Goal: Task Accomplishment & Management: Use online tool/utility

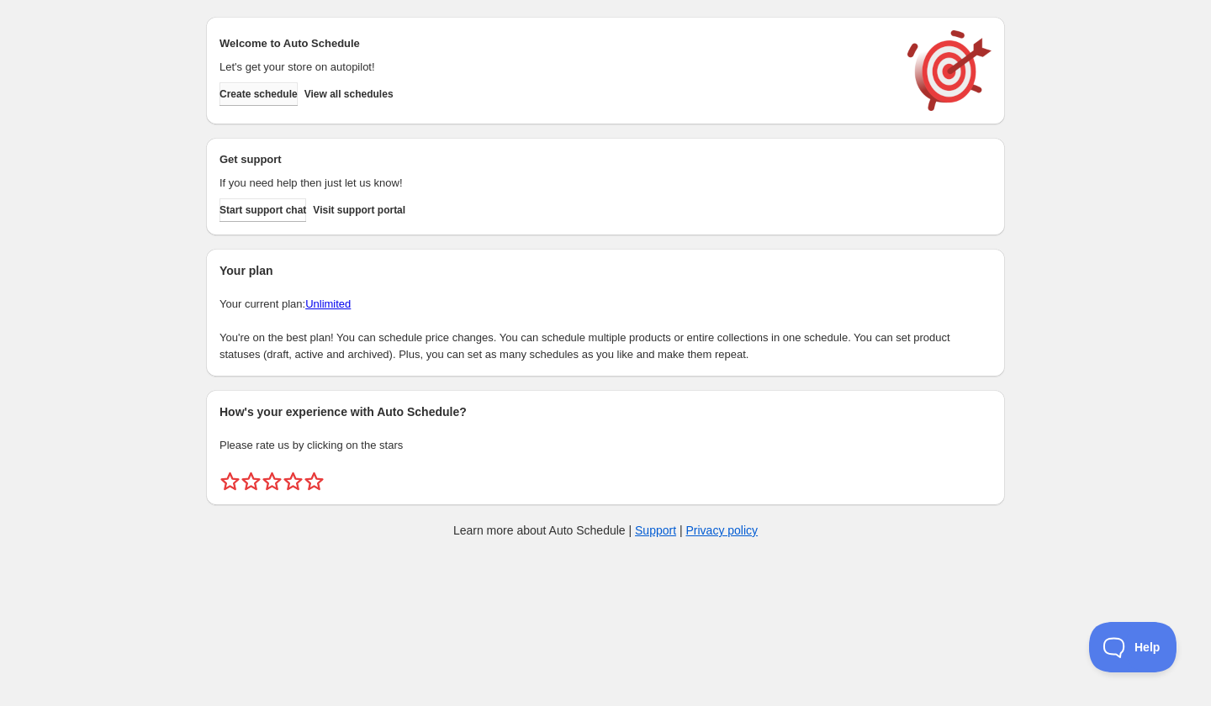
click at [267, 100] on span "Create schedule" at bounding box center [259, 93] width 78 height 13
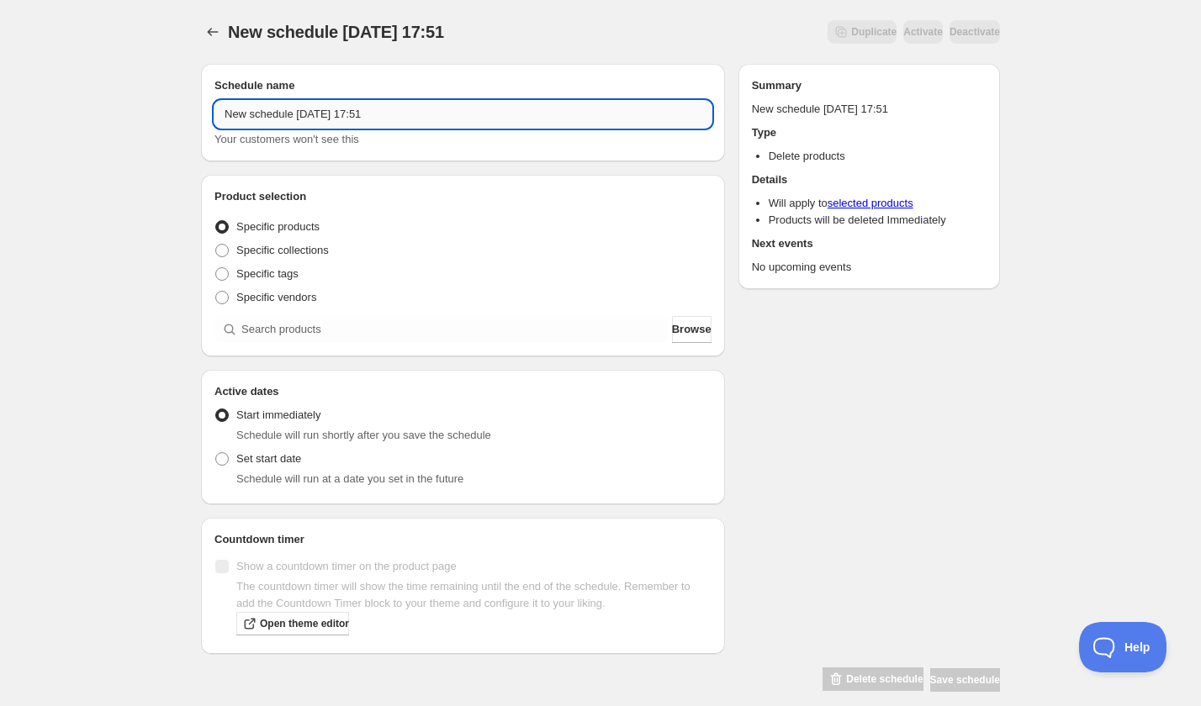
click at [349, 112] on input "New schedule Sep 05 2025 17:51" at bounding box center [462, 114] width 497 height 27
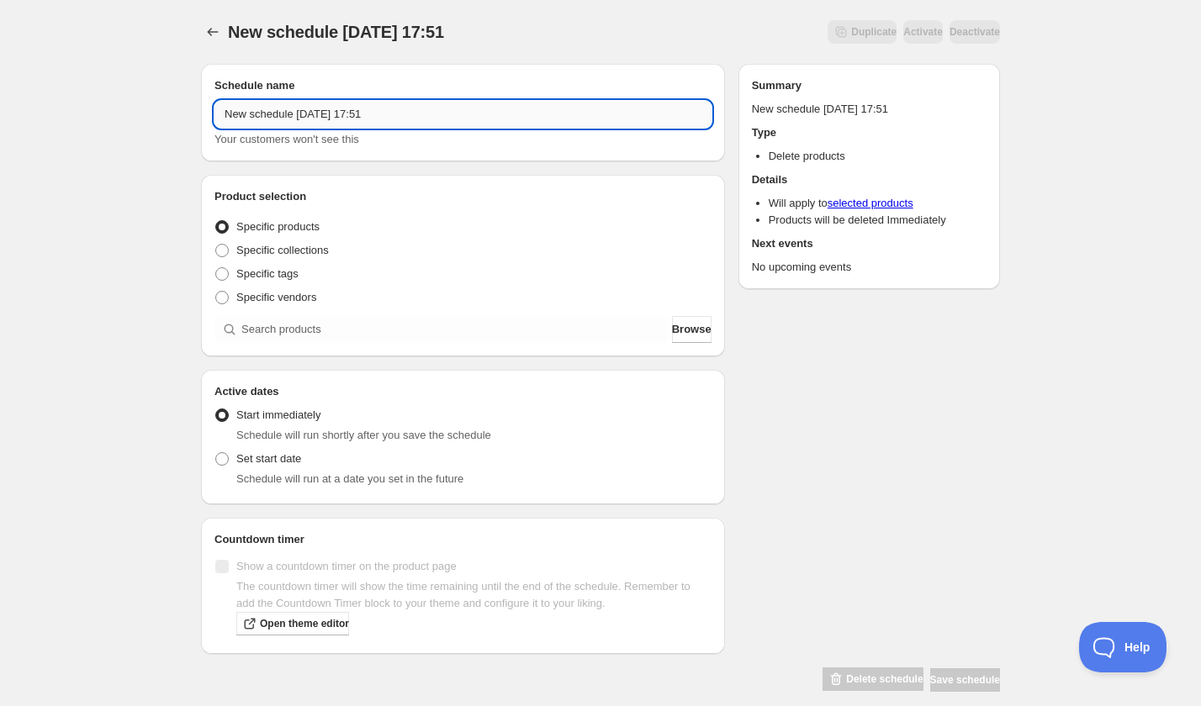
click at [349, 112] on input "New schedule Sep 05 2025 17:51" at bounding box center [462, 114] width 497 height 27
paste input "Thursday, November 6th | 6:30PM-8:00PM | Interlock Necklace"
type input "Thursday, November 6th | 6:30PM-8:00PM | Interlock Necklace"
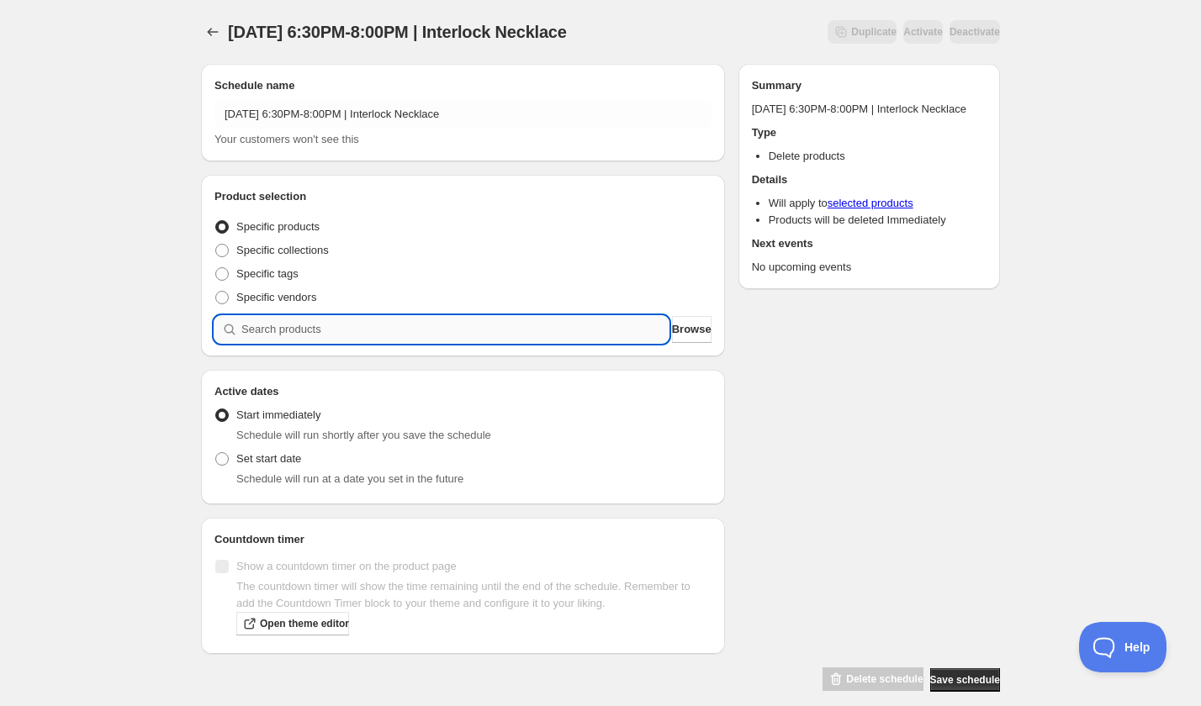
click at [327, 338] on input "search" at bounding box center [454, 329] width 427 height 27
paste input "Thursday, November 6th | 6:30PM-8:00PM | Interlock Necklace"
type input "Thursday, November 6th | 6:30PM-8:00PM | Interlock Necklace"
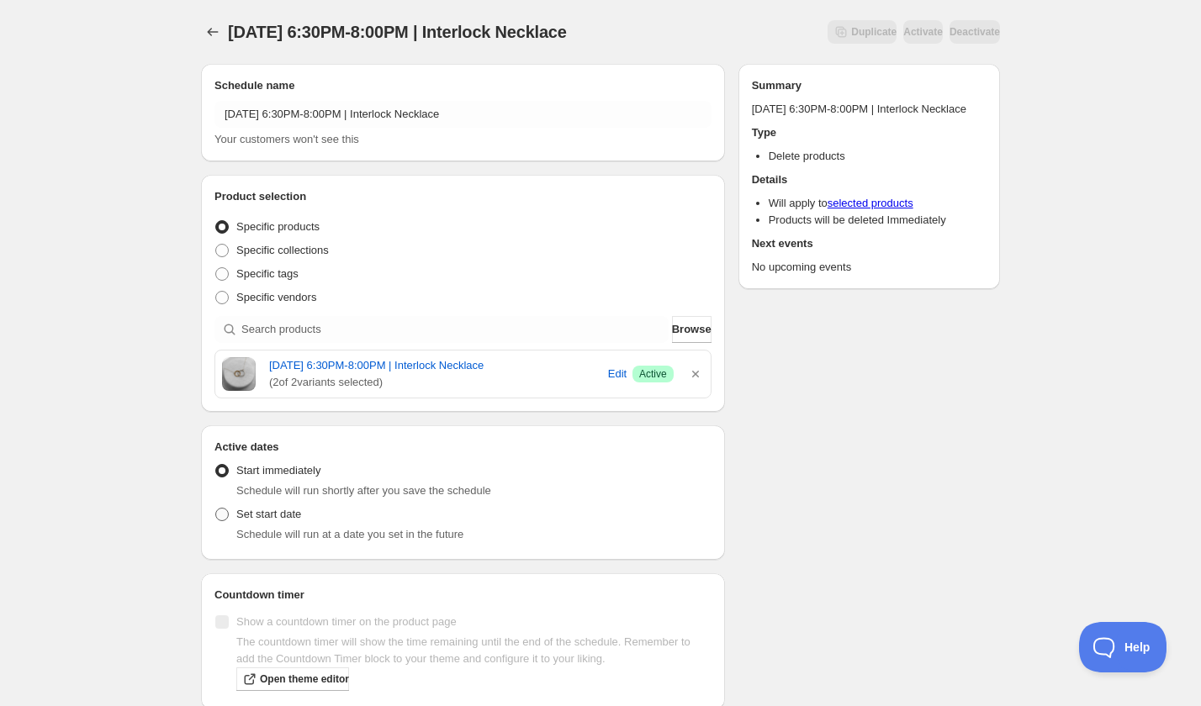
click at [269, 521] on span "Set start date" at bounding box center [268, 514] width 65 height 13
click at [216, 509] on input "Set start date" at bounding box center [215, 508] width 1 height 1
radio input "true"
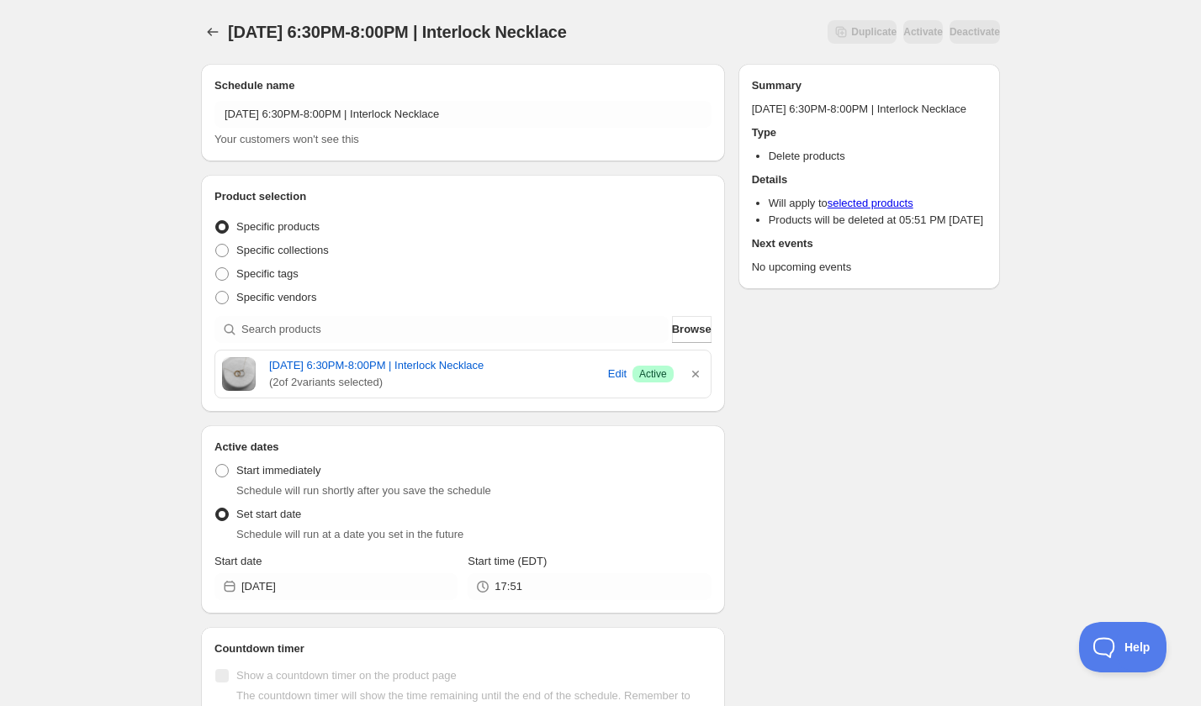
scroll to position [77, 0]
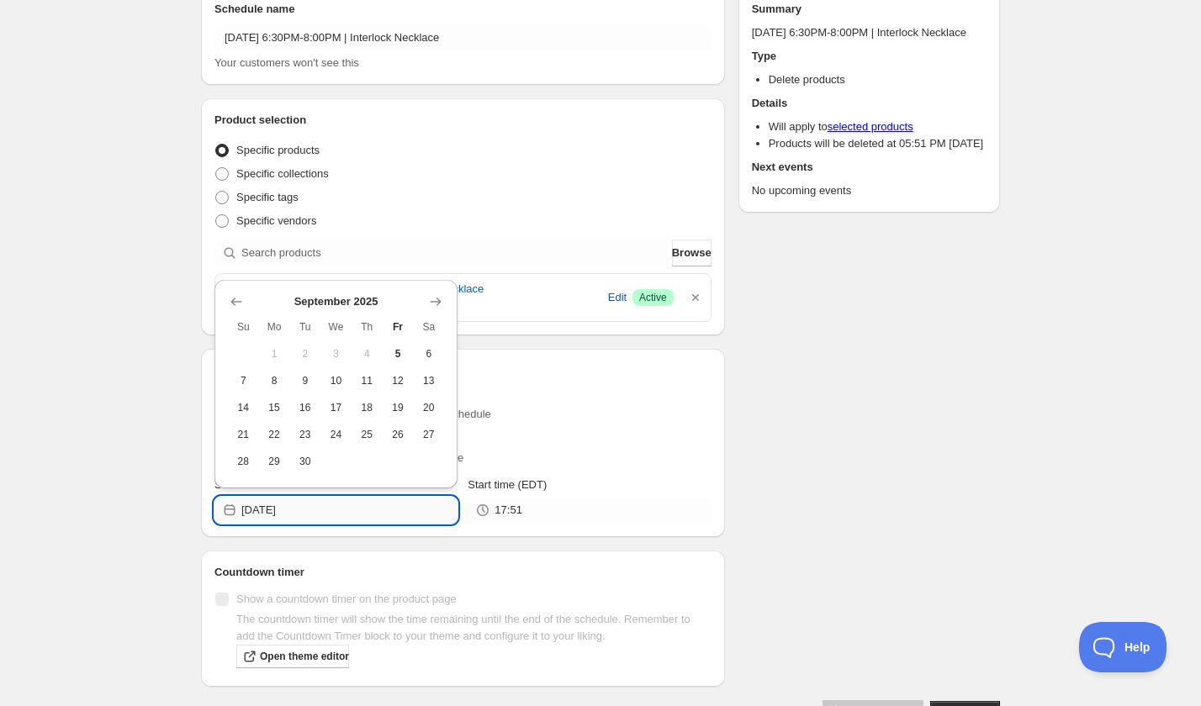
click at [312, 516] on input "2025-09-05" at bounding box center [349, 510] width 216 height 27
click at [440, 291] on button "Show next month, October 2025" at bounding box center [436, 302] width 24 height 24
click at [440, 291] on button "Show next month, November 2025" at bounding box center [436, 302] width 24 height 24
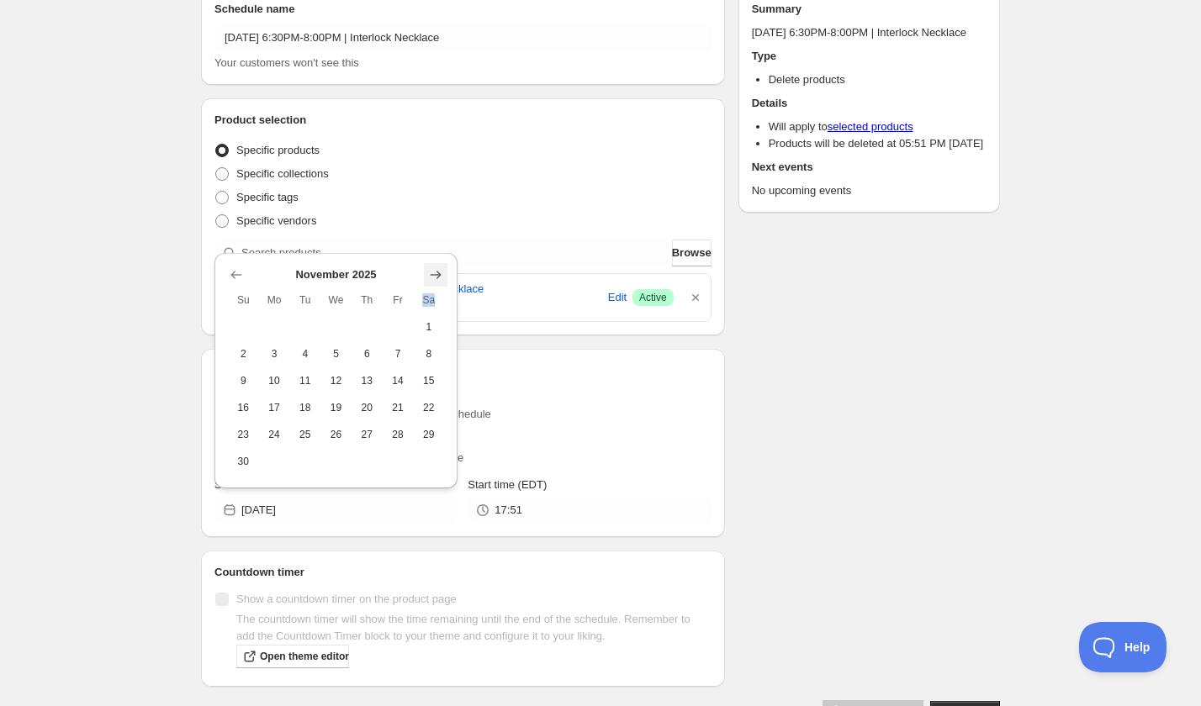
click at [440, 291] on th "Sa" at bounding box center [428, 300] width 31 height 27
click at [355, 352] on button "6" at bounding box center [367, 354] width 31 height 27
type input "2025-11-06"
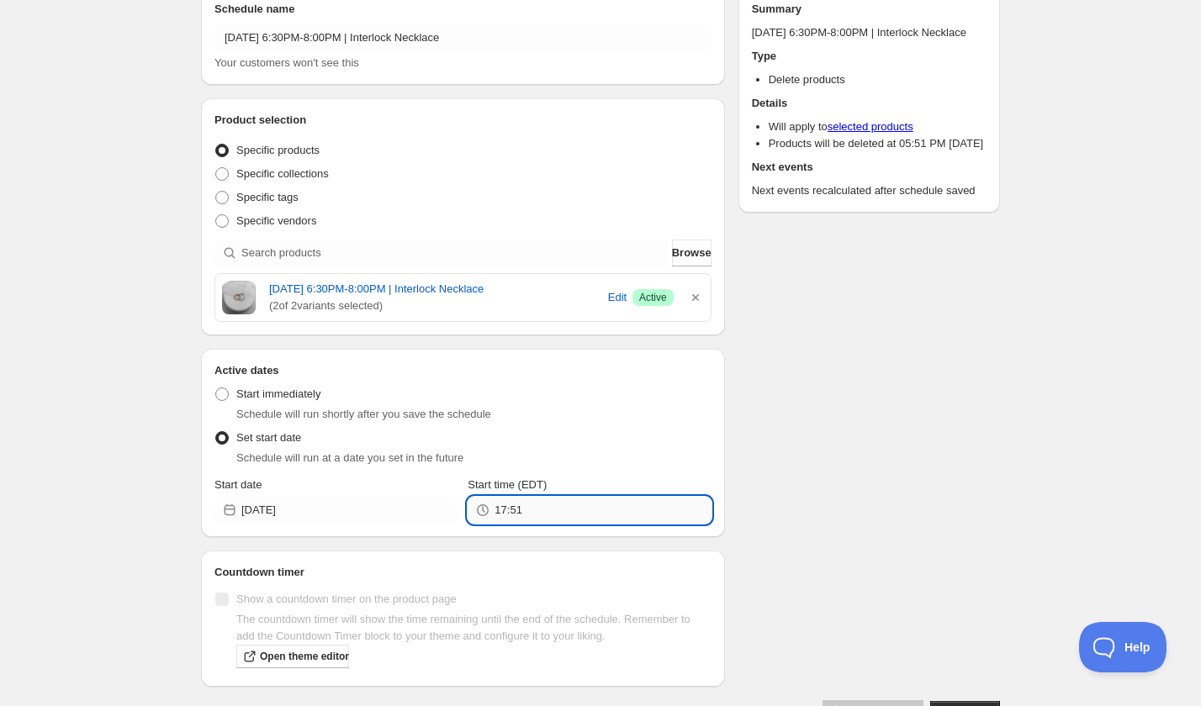
click at [545, 524] on input "17:51" at bounding box center [603, 510] width 216 height 27
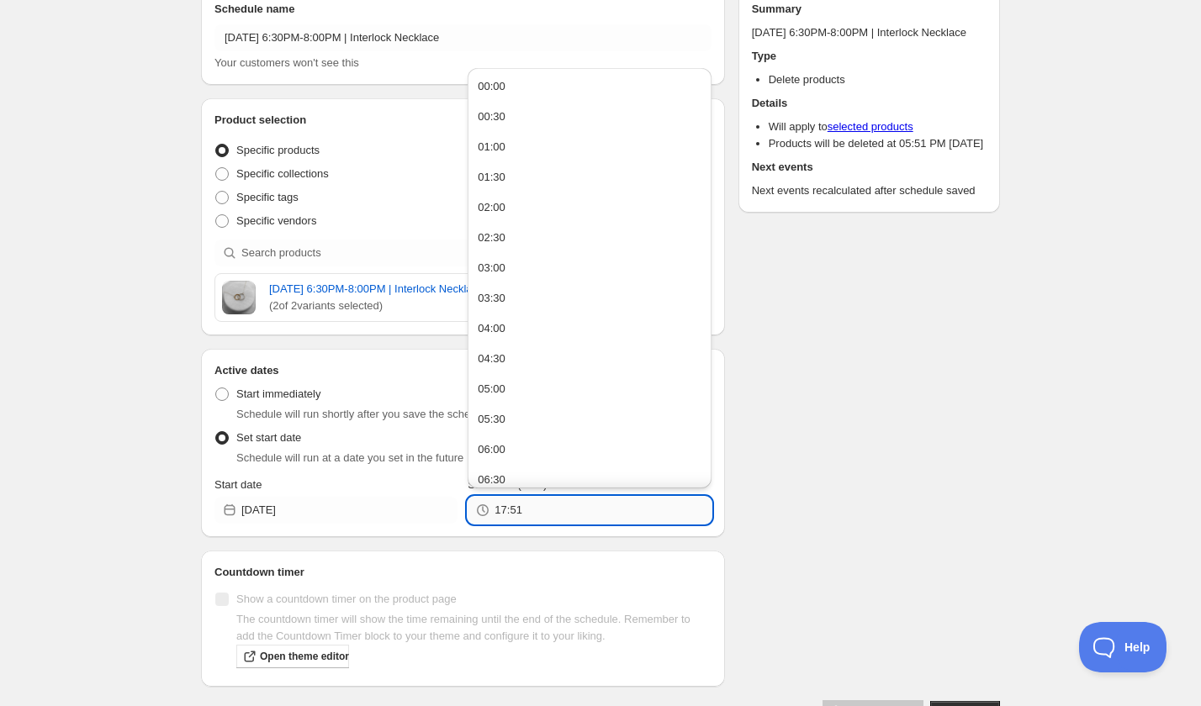
click at [545, 524] on input "17:51" at bounding box center [603, 510] width 216 height 27
type input "20:00"
click at [834, 500] on div "Schedule name Thursday, November 6th | 6:30PM-8:00PM | Interlock Necklace Your …" at bounding box center [594, 350] width 812 height 752
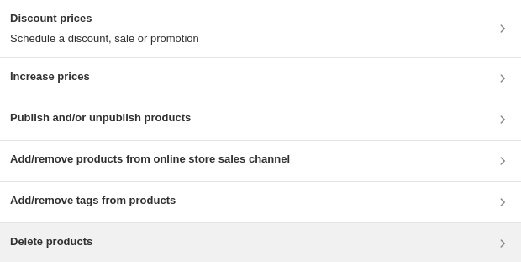
click at [179, 53] on div "Delete products" at bounding box center [260, 243] width 501 height 20
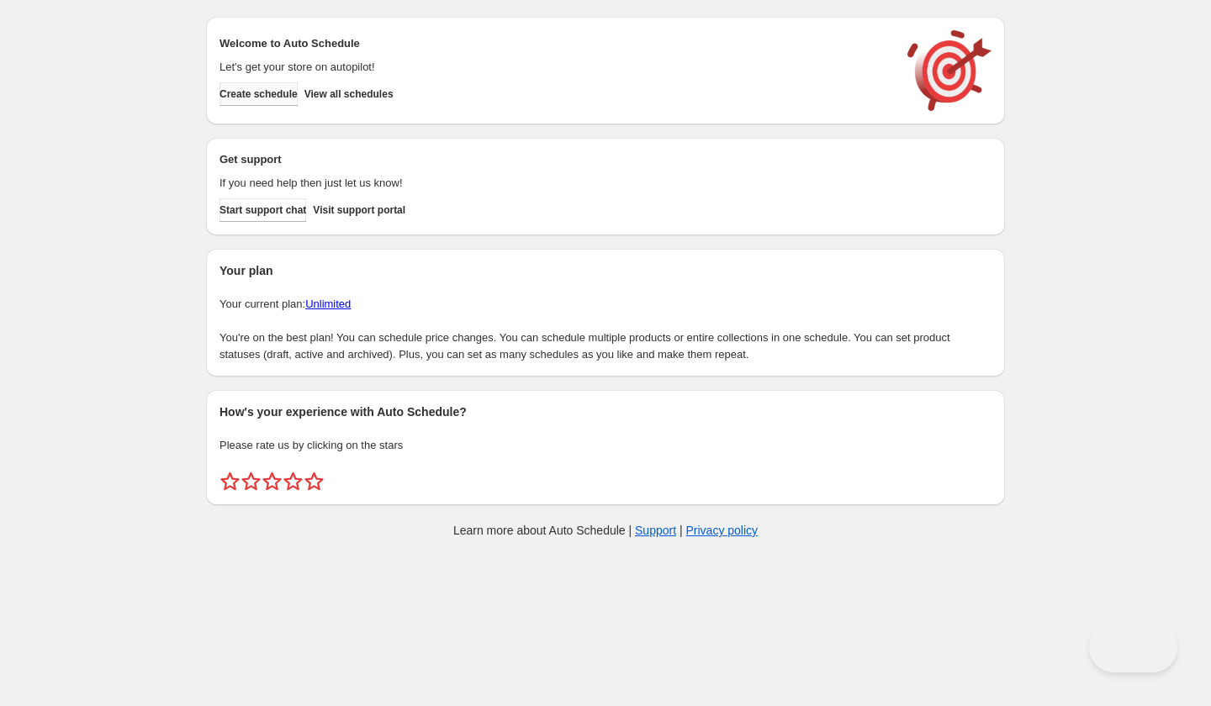
click at [272, 93] on span "Create schedule" at bounding box center [259, 93] width 78 height 13
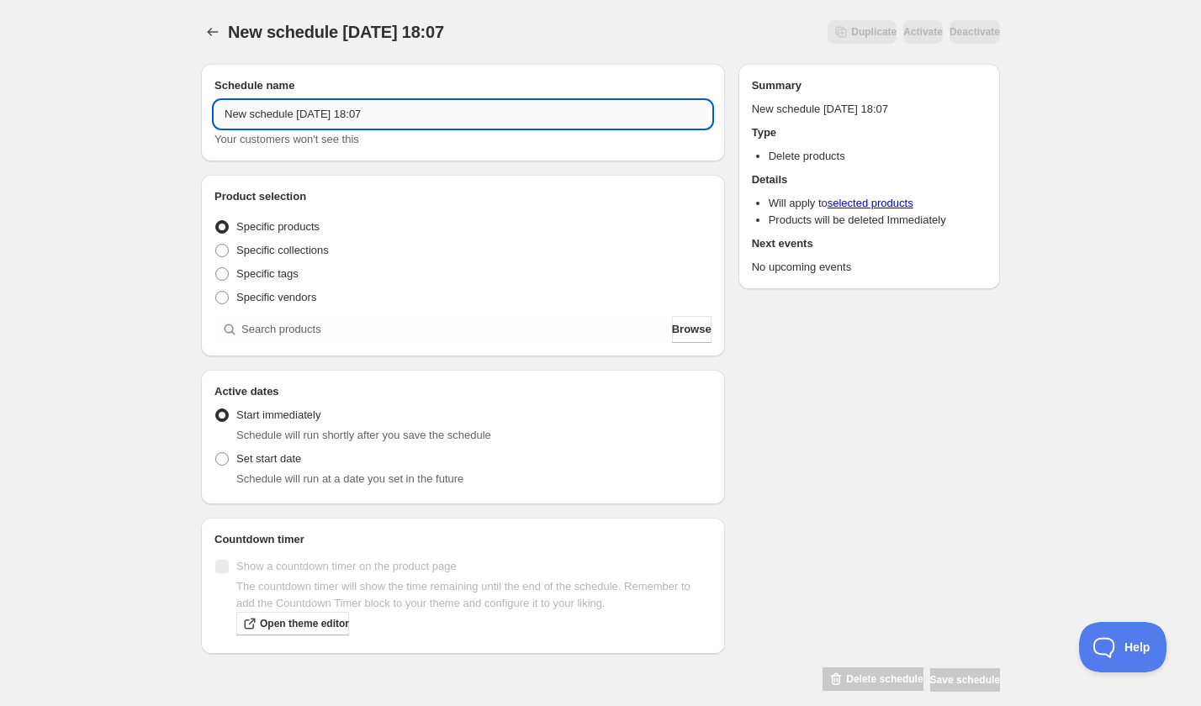
click at [303, 109] on input "New schedule Sep 05 2025 18:07" at bounding box center [462, 114] width 497 height 27
paste input "Wednesday, November 19th | 6:30PM-8:30PM | Candle Making with Light My Candle C…"
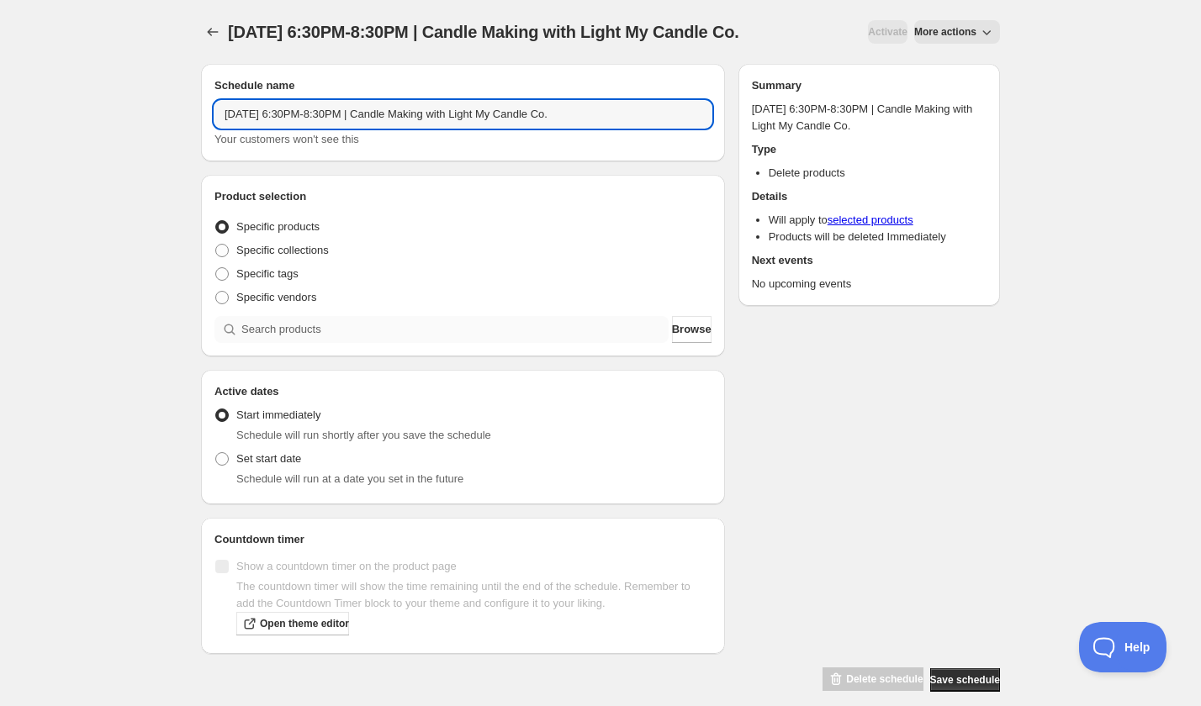
type input "Wednesday, November 19th | 6:30PM-8:30PM | Candle Making with Light My Candle C…"
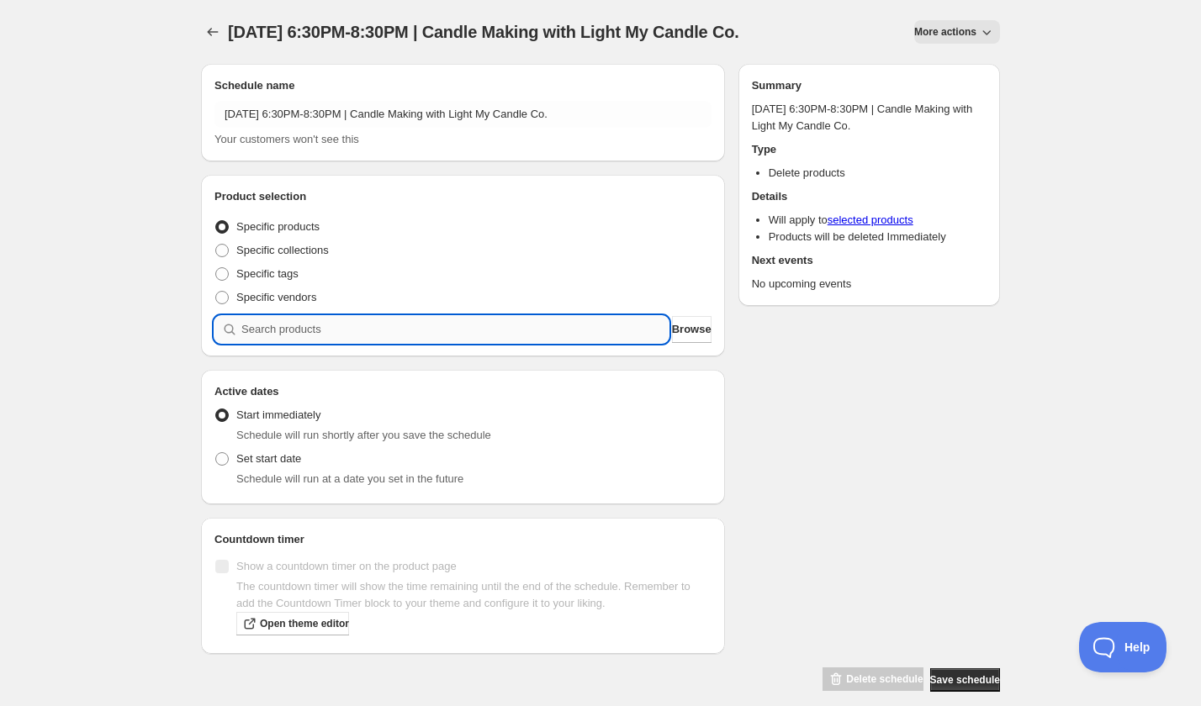
click at [318, 343] on input "search" at bounding box center [454, 329] width 427 height 27
paste input "Wednesday, November 19th | 6:30PM-8:30PM | Candle Making with Light My Candle C…"
type input "Wednesday, November 19th | 6:30PM-8:30PM | Candle Making with Light My Candle C…"
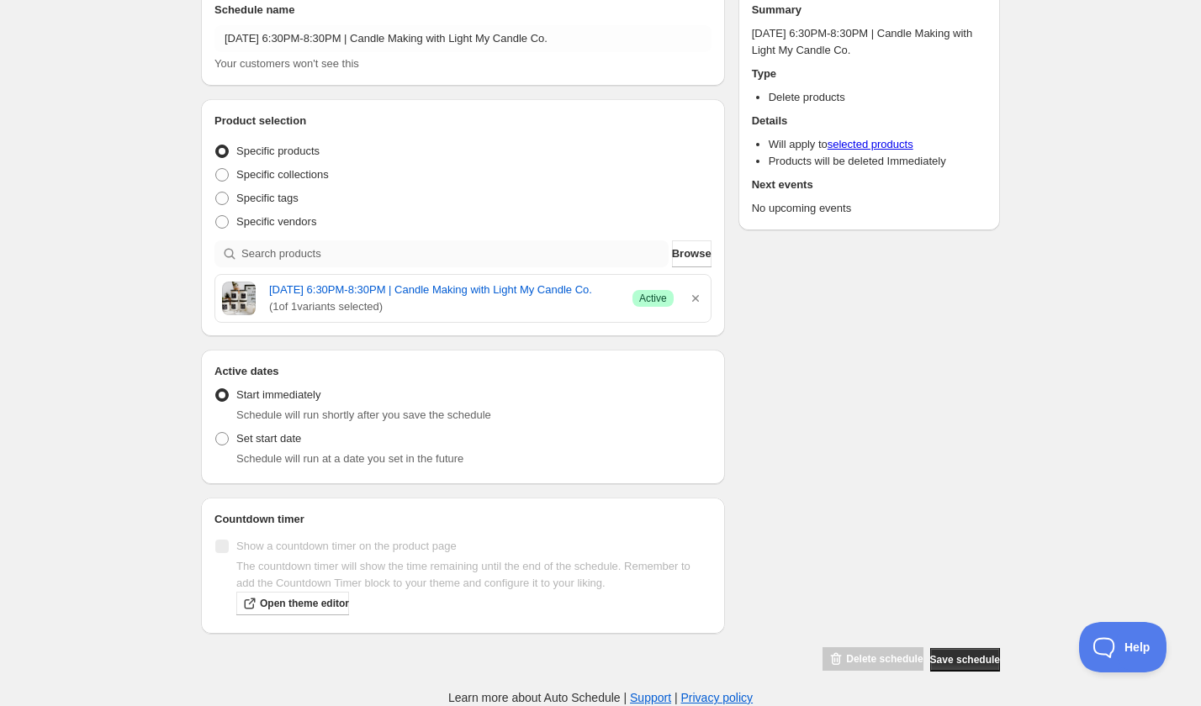
scroll to position [110, 0]
click at [322, 441] on div "Set start date Schedule will run at a date you set in the future" at bounding box center [462, 447] width 497 height 40
click at [275, 447] on span "Set start date" at bounding box center [268, 439] width 65 height 17
click at [216, 433] on input "Set start date" at bounding box center [215, 432] width 1 height 1
radio input "true"
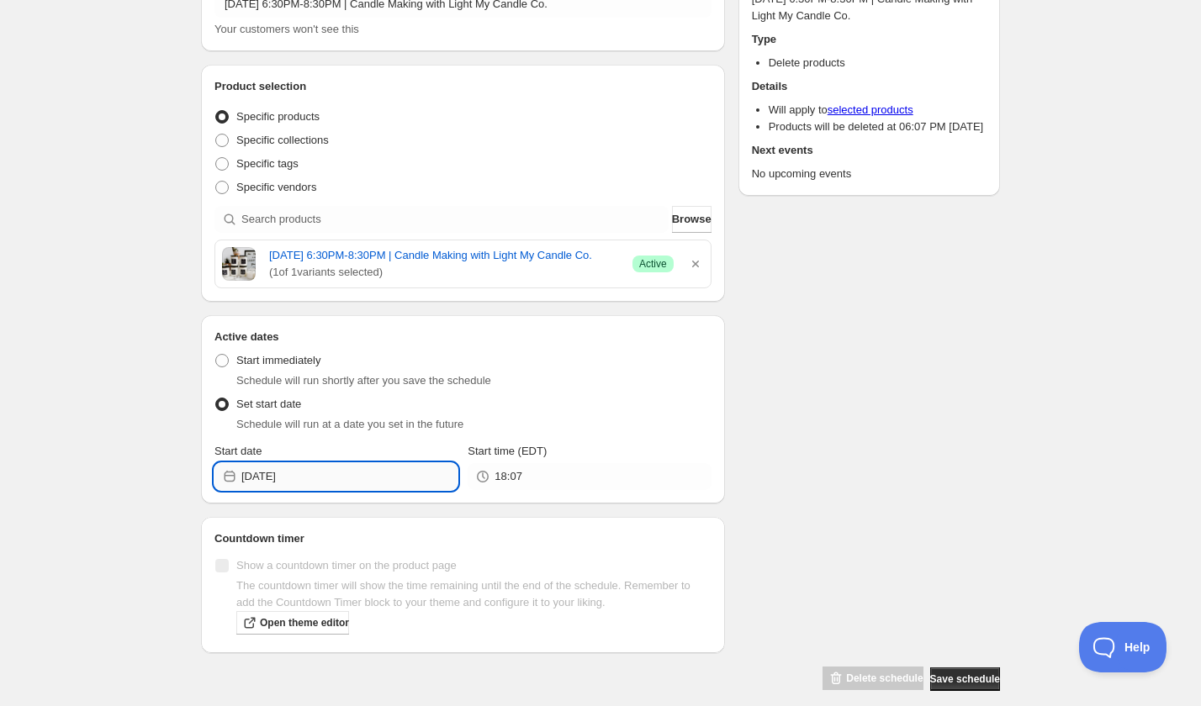
click at [283, 490] on input "2025-09-05" at bounding box center [349, 476] width 216 height 27
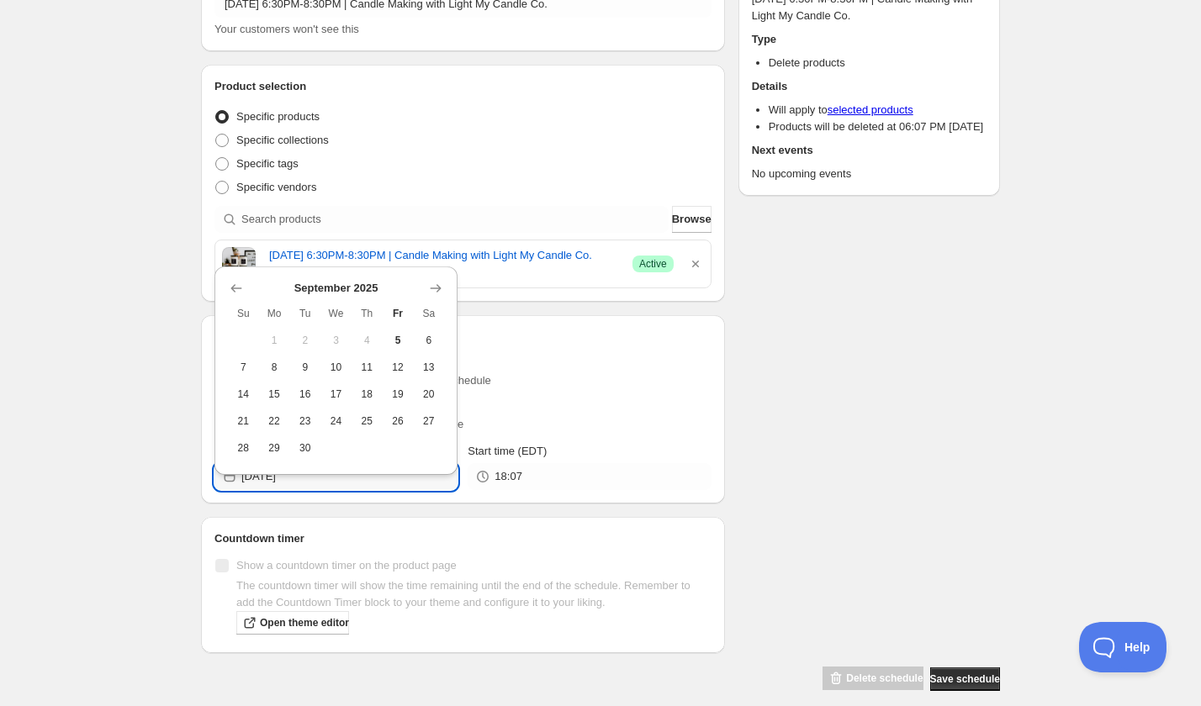
click at [435, 304] on th "Sa" at bounding box center [428, 313] width 31 height 27
click at [436, 287] on icon "Show next month, October 2025" at bounding box center [435, 288] width 17 height 17
click at [436, 287] on icon "Show next month, November 2025" at bounding box center [435, 288] width 17 height 17
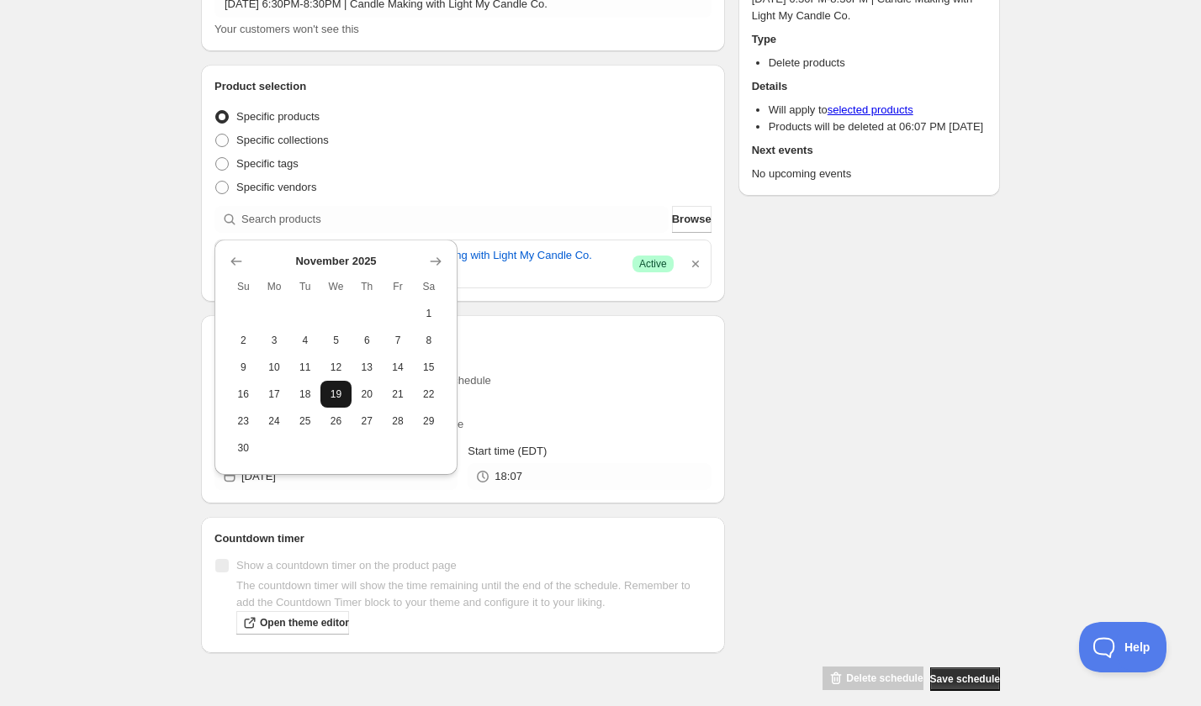
click at [330, 394] on span "19" at bounding box center [336, 394] width 18 height 13
type input "2025-11-19"
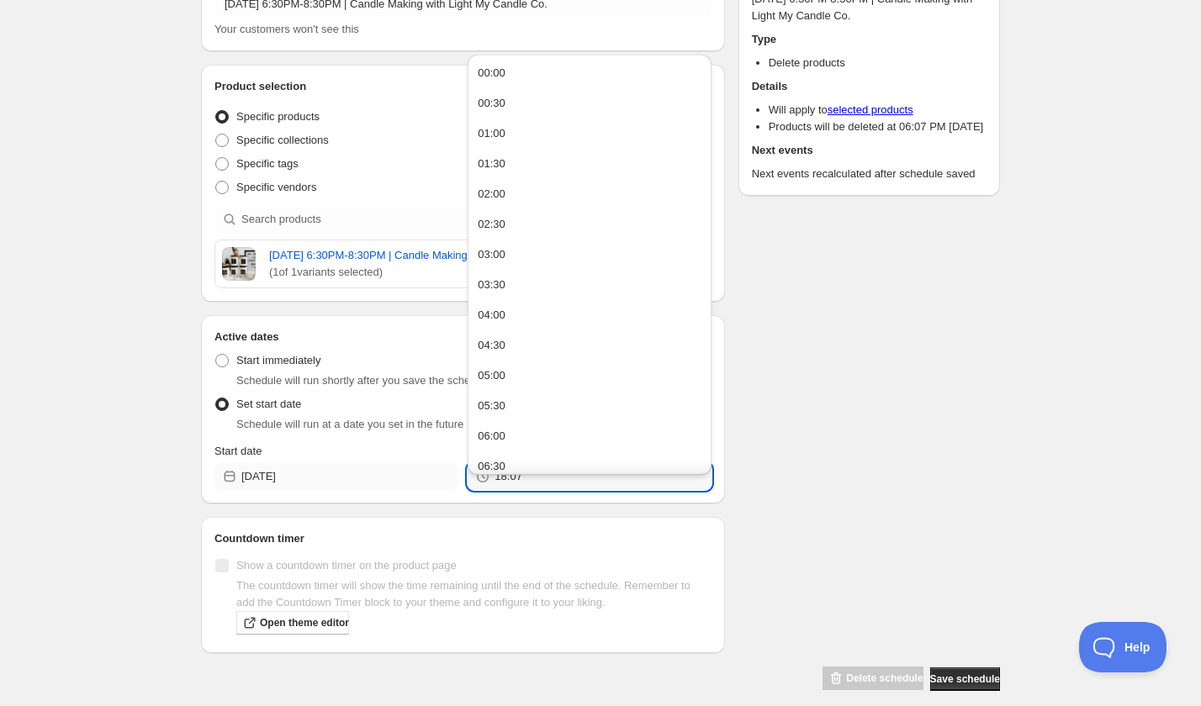
drag, startPoint x: 541, startPoint y: 511, endPoint x: 426, endPoint y: 506, distance: 114.5
click at [426, 490] on div "Start date 2025-11-19 Start time (EDT) 18:07" at bounding box center [462, 466] width 497 height 47
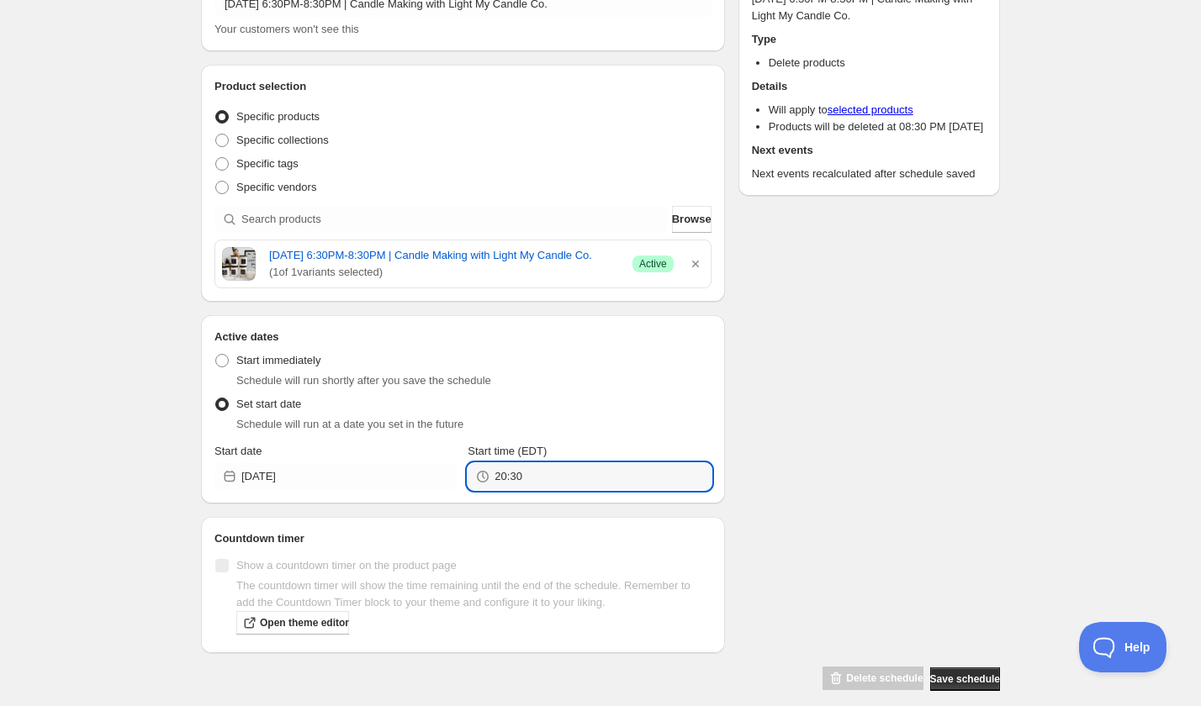
type input "20:30"
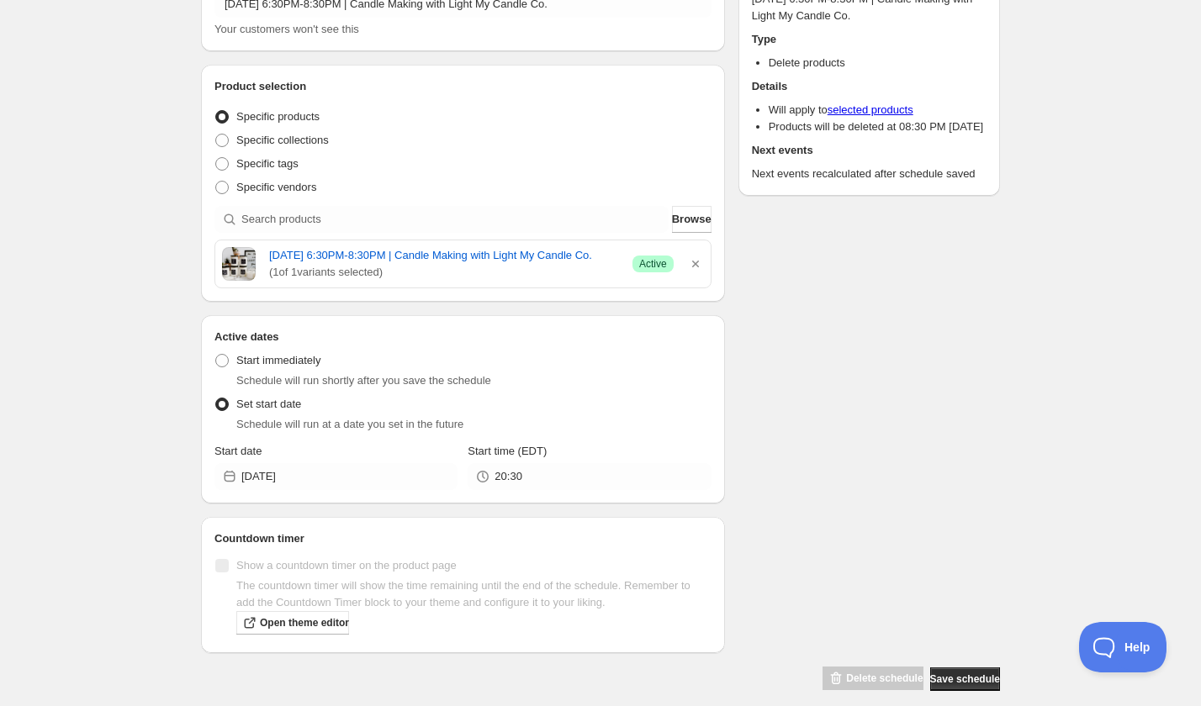
click at [744, 437] on div "Schedule name Wednesday, November 19th | 6:30PM-8:30PM | Candle Making with Lig…" at bounding box center [594, 316] width 812 height 752
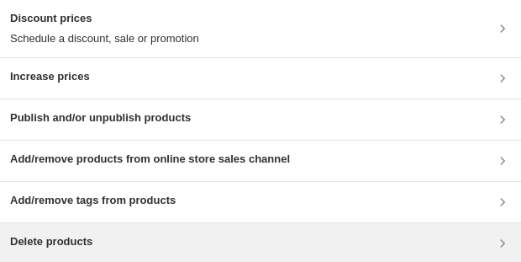
click at [197, 53] on div "Delete products" at bounding box center [260, 243] width 521 height 40
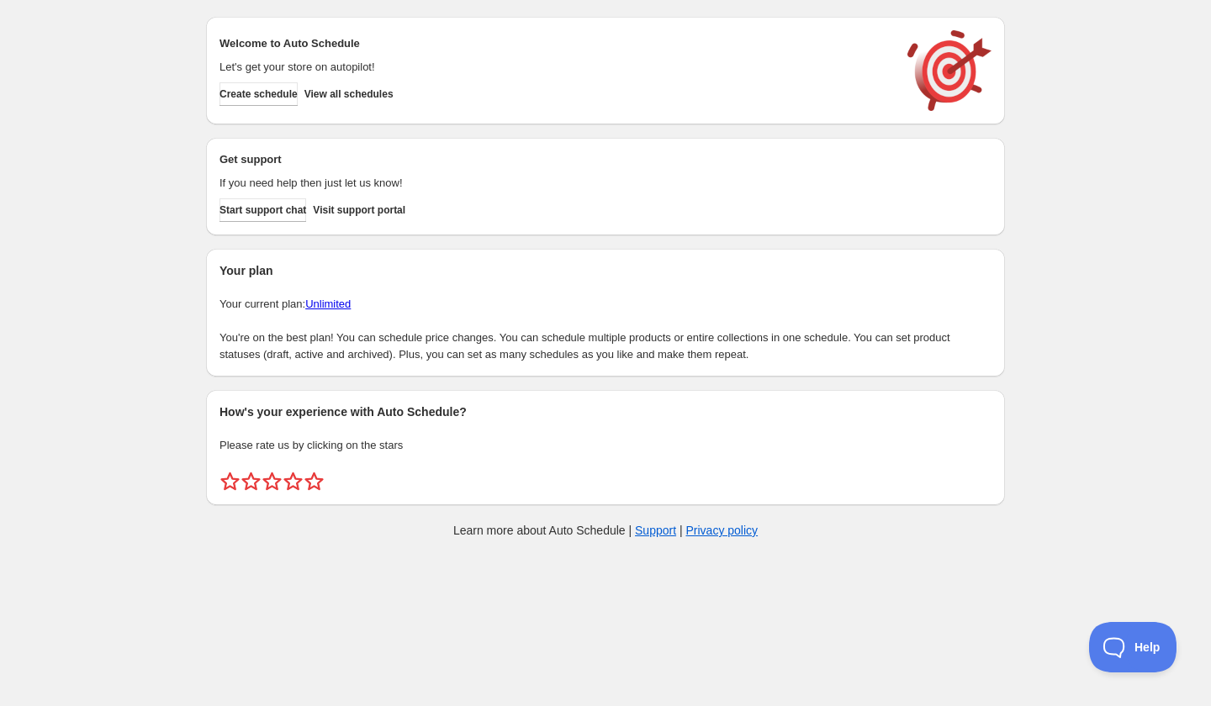
click at [282, 106] on div "Welcome to Auto Schedule Let's get your store on autopilot! Create schedule Vie…" at bounding box center [606, 70] width 772 height 81
click at [284, 91] on span "Create schedule" at bounding box center [259, 93] width 78 height 13
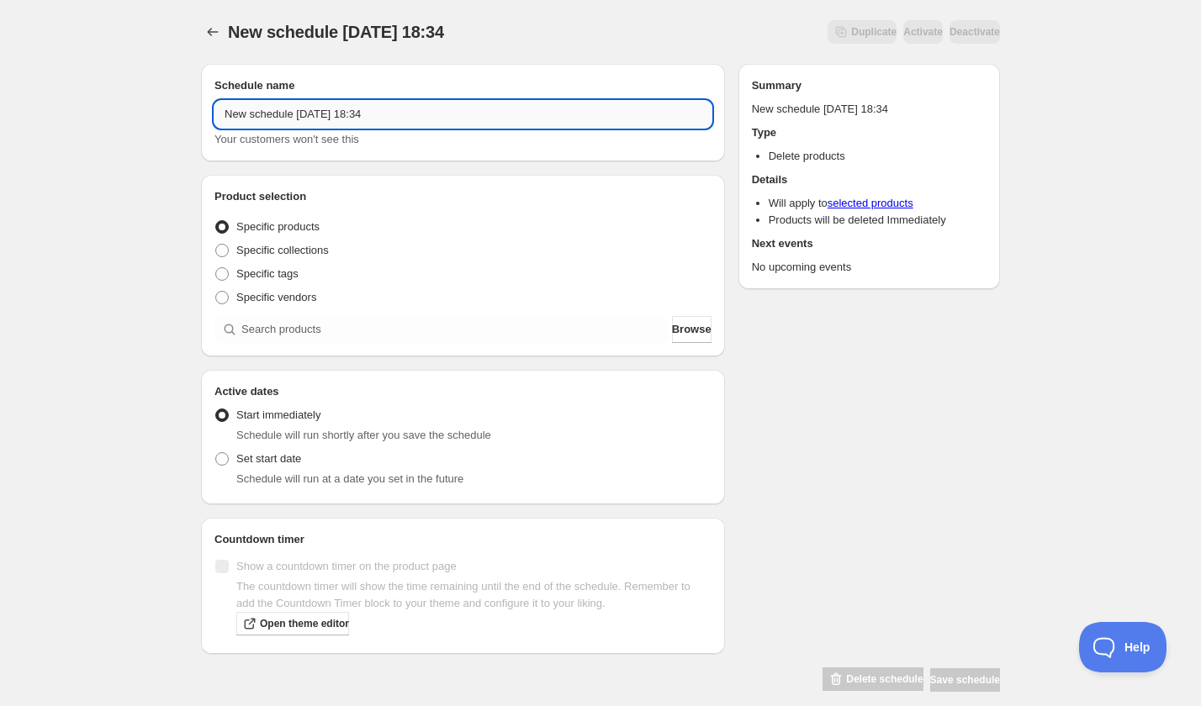
click at [287, 118] on input "New schedule Sep 05 2025 18:34" at bounding box center [462, 114] width 497 height 27
paste input "Wednesday, November 12th | 6:30PM-8:30PM | Sterling Silver and Fluorite Gemston…"
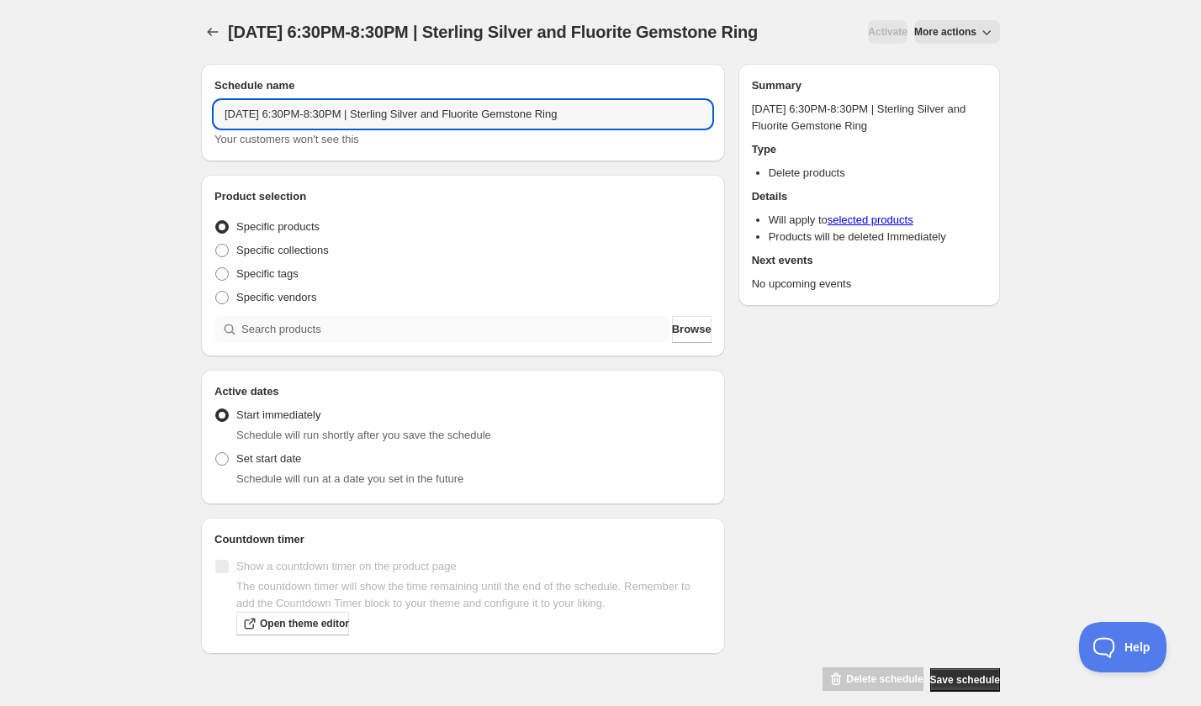
type input "Wednesday, November 12th | 6:30PM-8:30PM | Sterling Silver and Fluorite Gemston…"
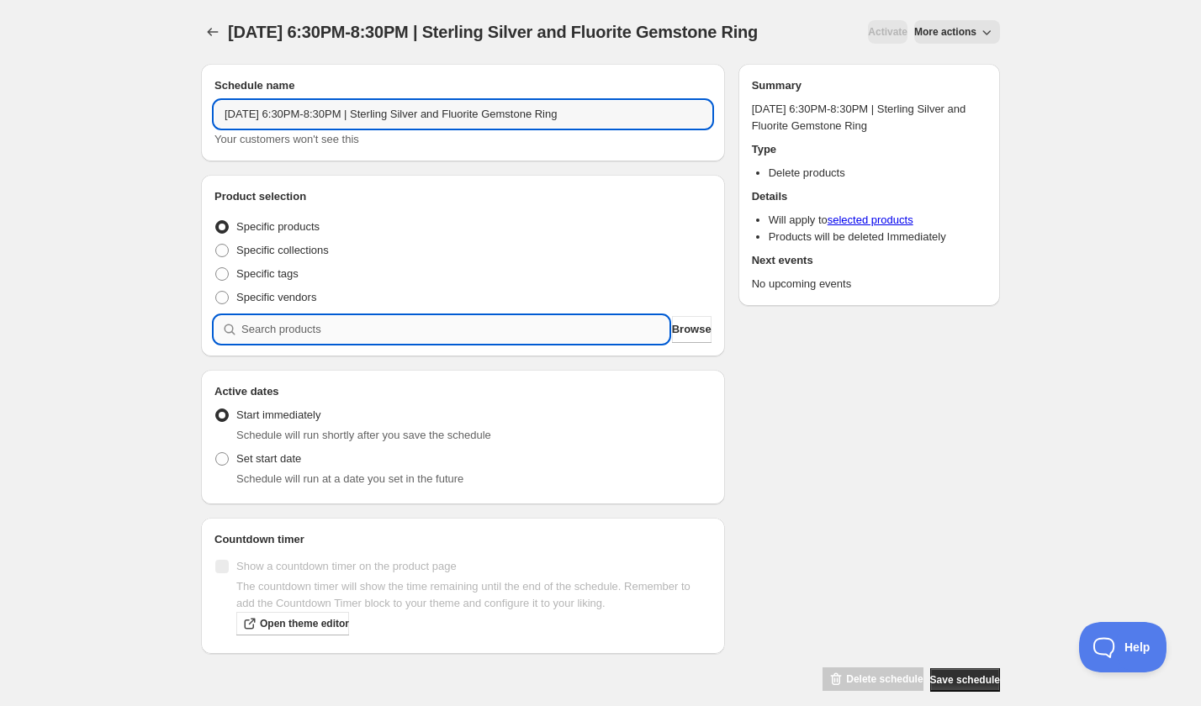
click at [312, 343] on input "search" at bounding box center [454, 329] width 427 height 27
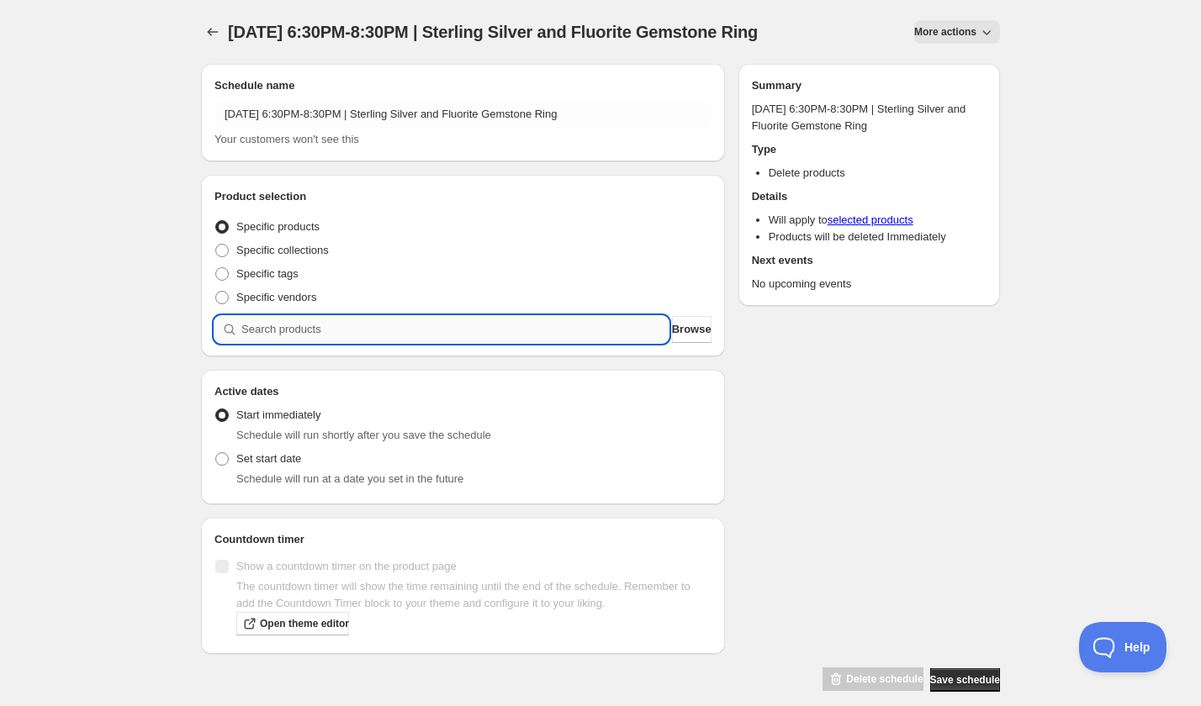
paste input "Wednesday, November 12th | 6:30PM-8:30PM | Sterling Silver and Fluorite Gemston…"
type input "Wednesday, November 12th | 6:30PM-8:30PM | Sterling Silver and Fluorite Gemston…"
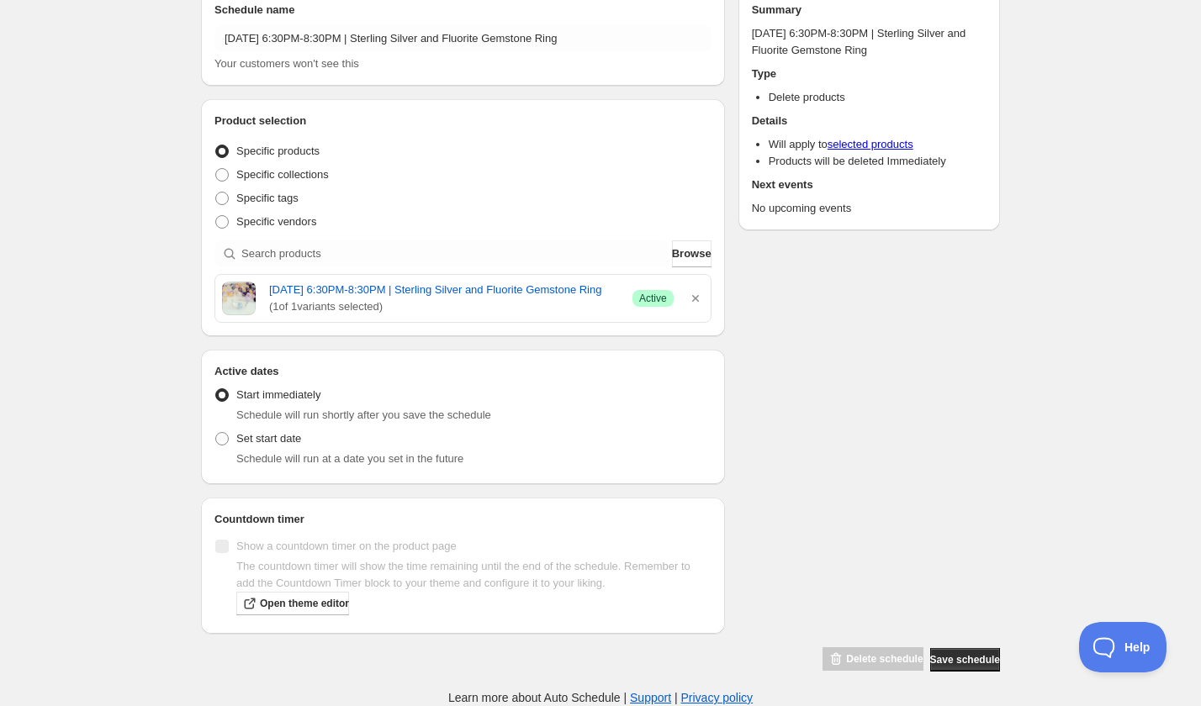
scroll to position [82, 0]
click at [279, 445] on span "Set start date" at bounding box center [268, 438] width 65 height 13
click at [216, 433] on input "Set start date" at bounding box center [215, 432] width 1 height 1
radio input "true"
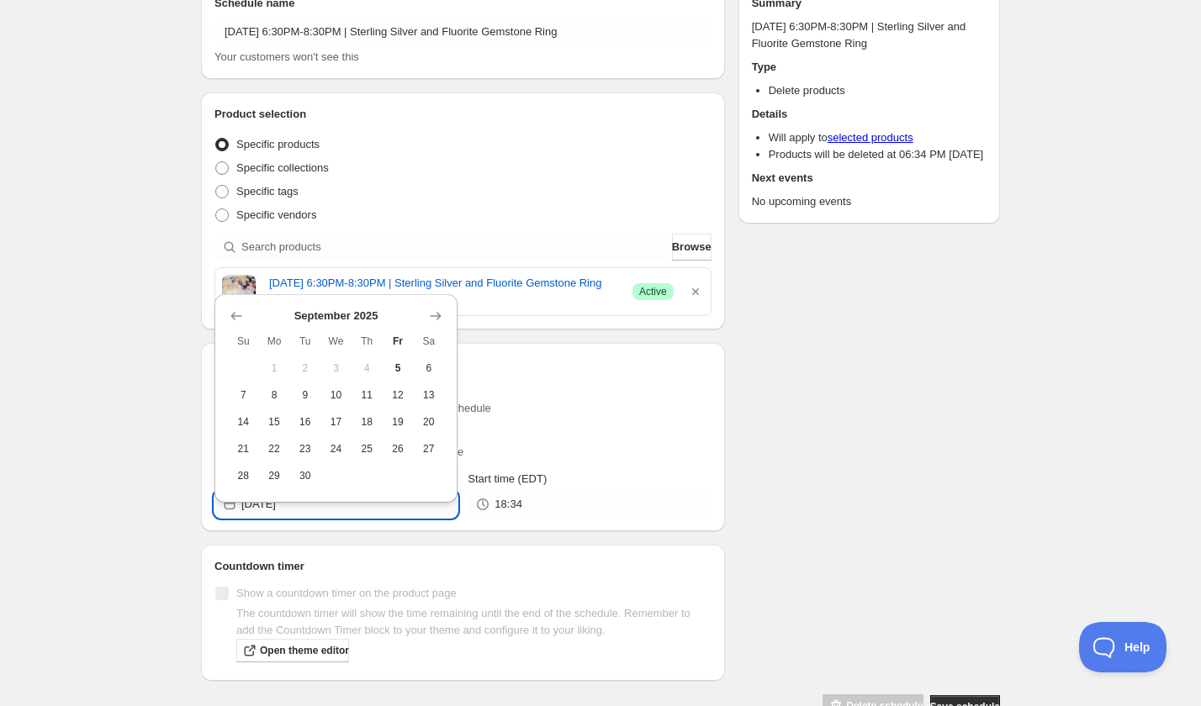
click at [412, 518] on input "2025-09-05" at bounding box center [349, 504] width 216 height 27
click at [433, 310] on icon "Show next month, October 2025" at bounding box center [435, 316] width 17 height 17
click at [433, 310] on icon "Show next month, November 2025" at bounding box center [435, 316] width 17 height 17
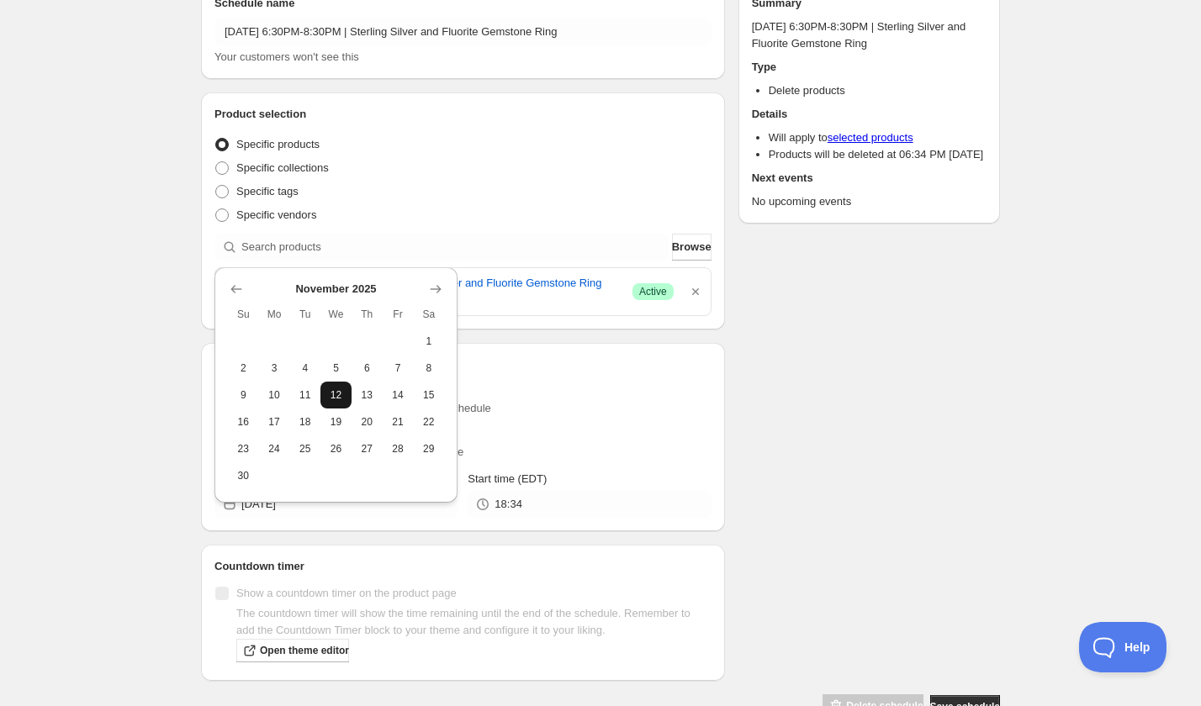
click at [340, 399] on span "12" at bounding box center [336, 395] width 18 height 13
type input "2025-11-12"
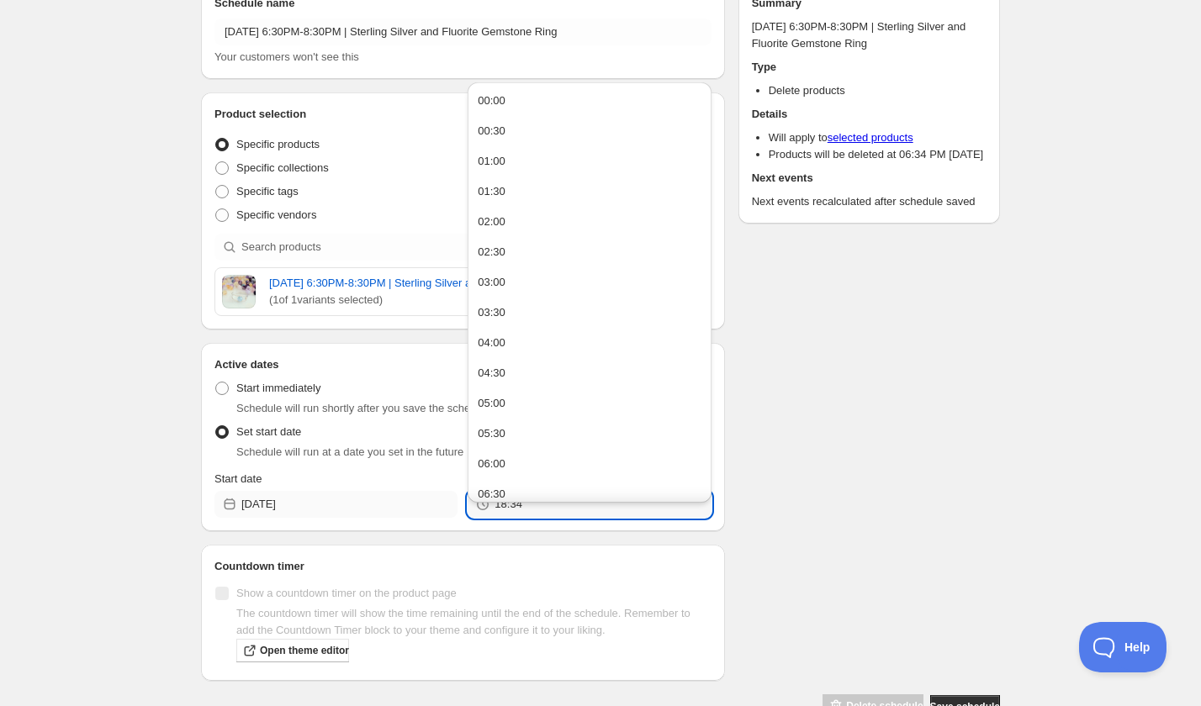
drag, startPoint x: 518, startPoint y: 542, endPoint x: 439, endPoint y: 542, distance: 79.1
click at [440, 518] on div "Start date 2025-11-12 Start time (EDT) 18:34" at bounding box center [462, 494] width 497 height 47
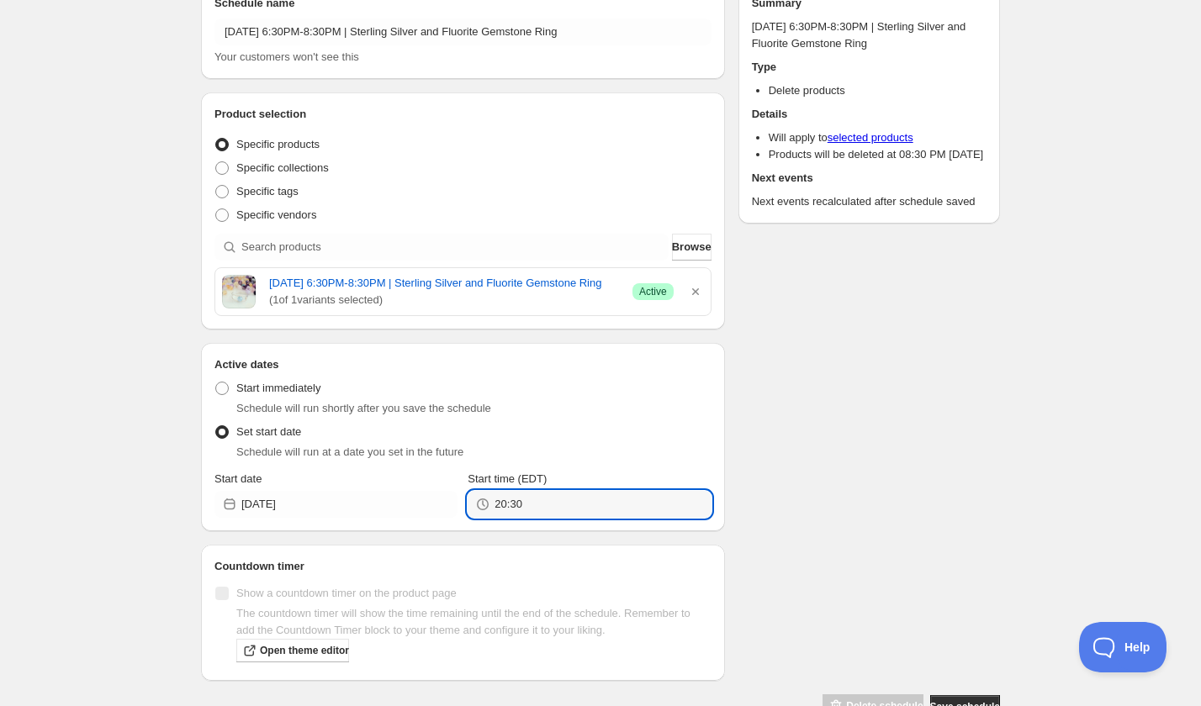
type input "20:30"
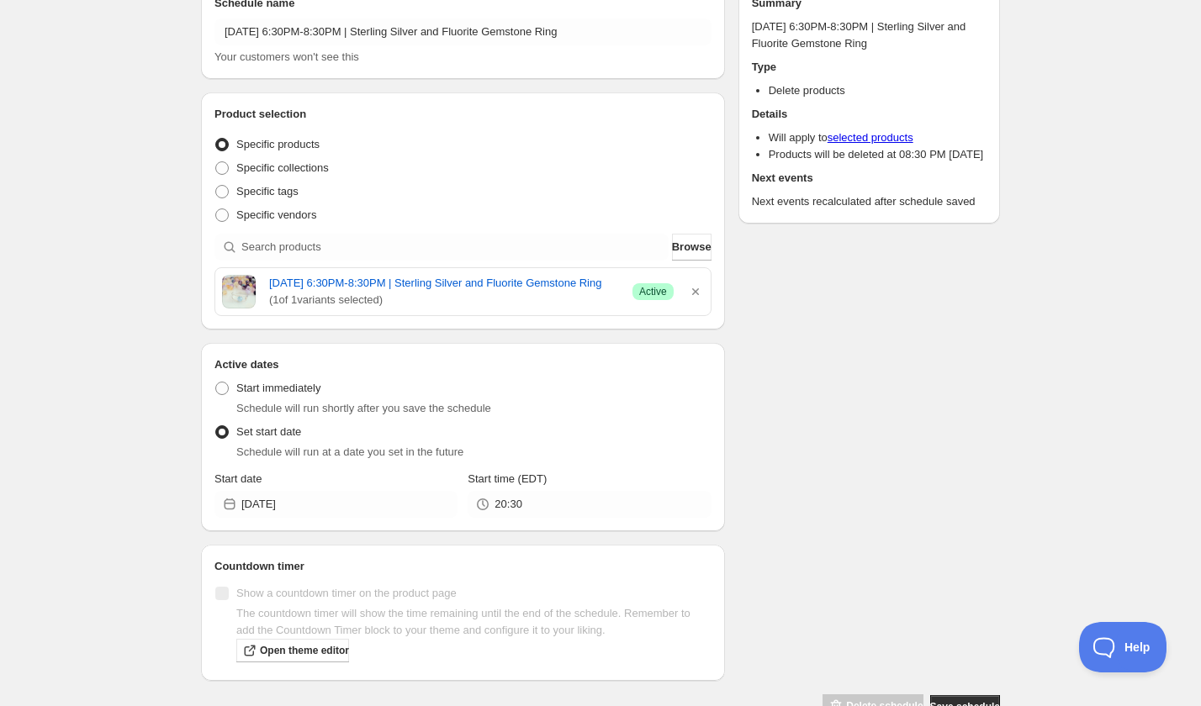
click at [771, 479] on div "Schedule name Wednesday, November 12th | 6:30PM-8:30PM | Sterling Silver and Fl…" at bounding box center [594, 344] width 812 height 752
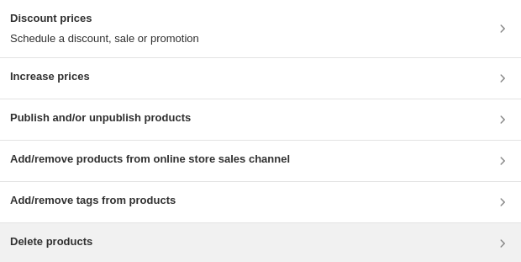
click at [136, 53] on div "Delete products" at bounding box center [260, 243] width 521 height 40
